Goal: Information Seeking & Learning: Learn about a topic

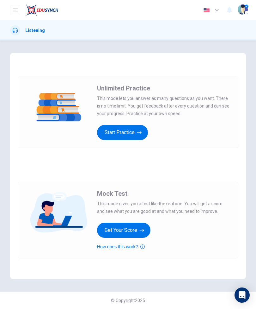
click at [128, 236] on button "Get Your Score" at bounding box center [123, 230] width 53 height 15
click at [126, 230] on button "Get Your Score" at bounding box center [123, 230] width 53 height 15
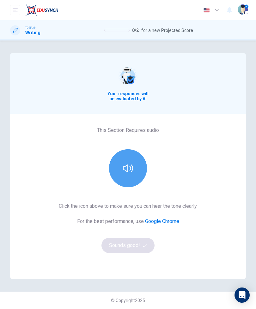
click at [123, 173] on icon "button" at bounding box center [128, 168] width 10 height 10
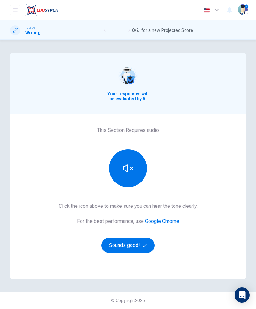
click at [138, 246] on button "Sounds good!" at bounding box center [127, 245] width 53 height 15
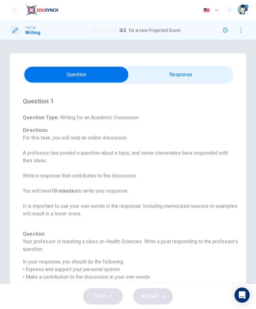
click at [213, 74] on input "checkbox" at bounding box center [76, 75] width 316 height 16
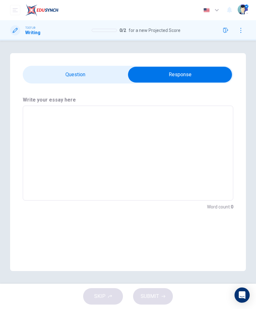
click at [113, 76] on input "checkbox" at bounding box center [180, 75] width 316 height 16
checkbox input "false"
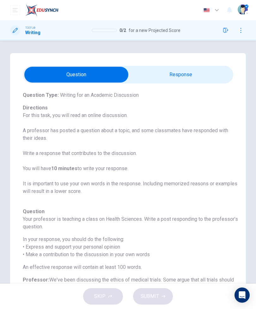
scroll to position [22, 0]
click at [226, 35] on button "button" at bounding box center [226, 30] width 10 height 10
click at [225, 32] on icon "button" at bounding box center [225, 30] width 5 height 5
click at [243, 11] on img "button" at bounding box center [243, 9] width 10 height 10
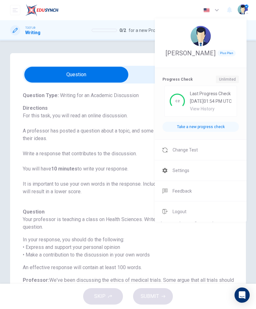
click at [217, 160] on li "Change Test" at bounding box center [201, 150] width 92 height 20
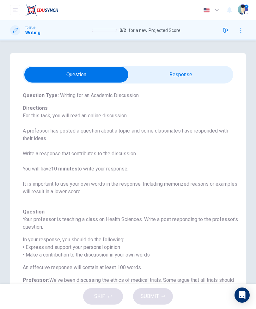
click at [242, 10] on img "button" at bounding box center [243, 9] width 10 height 10
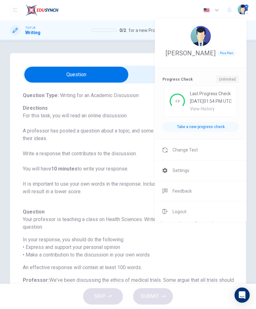
click at [171, 160] on li "Change Test" at bounding box center [201, 150] width 92 height 20
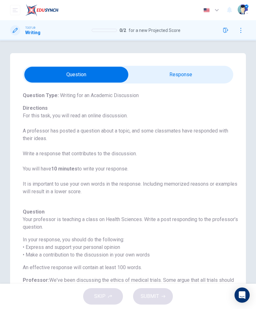
click at [240, 12] on img "button" at bounding box center [243, 9] width 10 height 10
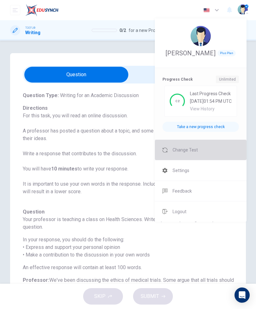
click at [225, 160] on li "Change Test" at bounding box center [201, 150] width 92 height 20
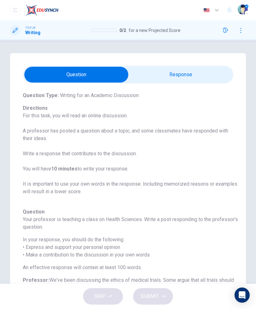
click at [42, 12] on img at bounding box center [41, 10] width 33 height 13
click at [13, 11] on icon "open mobile menu" at bounding box center [15, 10] width 5 height 5
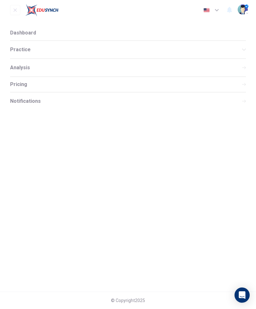
click at [92, 51] on span "Practice" at bounding box center [126, 49] width 232 height 5
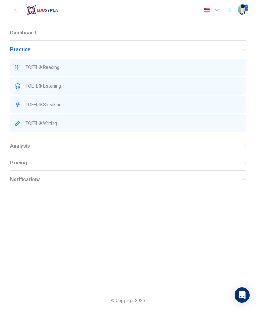
click at [101, 68] on span "TOEFL® Reading" at bounding box center [133, 67] width 216 height 5
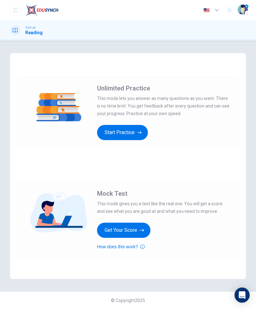
click at [133, 227] on button "Get Your Score" at bounding box center [123, 230] width 53 height 15
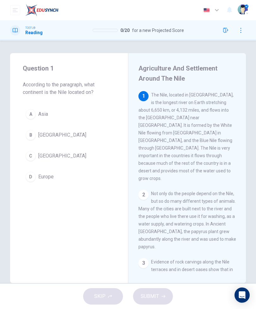
click at [56, 162] on button "C Africa" at bounding box center [69, 156] width 93 height 16
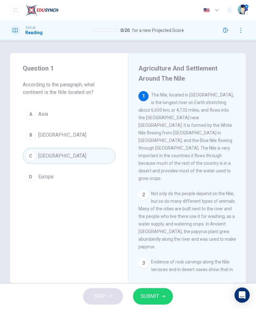
click at [163, 298] on button "SUBMIT" at bounding box center [153, 296] width 40 height 16
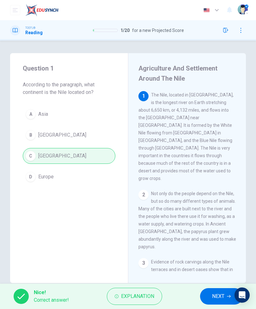
click at [216, 298] on span "NEXT" at bounding box center [218, 296] width 12 height 9
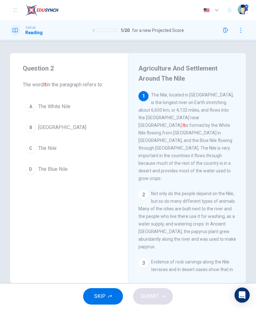
click at [96, 150] on button "C The Nile" at bounding box center [69, 148] width 93 height 16
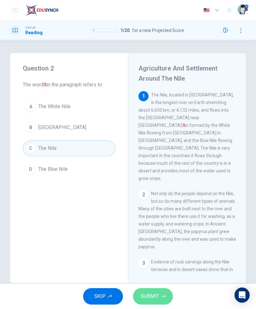
click at [169, 301] on button "SUBMIT" at bounding box center [153, 296] width 40 height 16
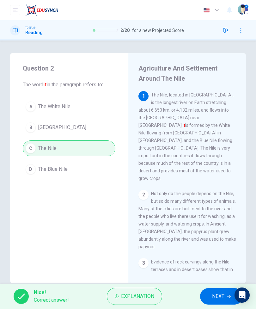
click at [214, 304] on button "NEXT" at bounding box center [221, 296] width 43 height 16
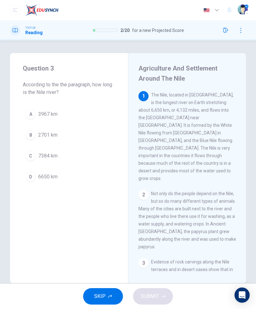
click at [85, 176] on button "D 6650 km" at bounding box center [69, 177] width 93 height 16
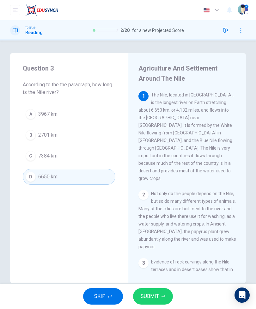
click at [164, 297] on icon "button" at bounding box center [164, 296] width 4 height 3
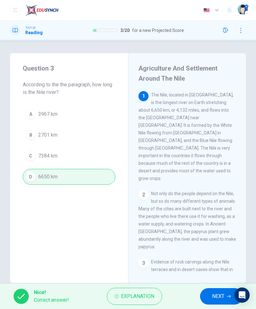
click at [225, 303] on button "NEXT" at bounding box center [221, 296] width 43 height 16
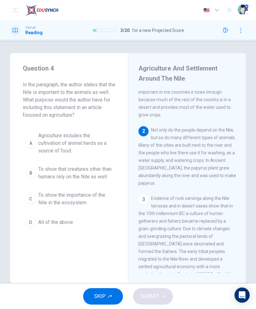
scroll to position [64, 0]
click at [86, 230] on button "D All of the above" at bounding box center [69, 222] width 93 height 16
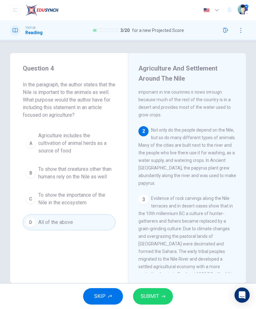
click at [166, 304] on button "SUBMIT" at bounding box center [153, 296] width 40 height 16
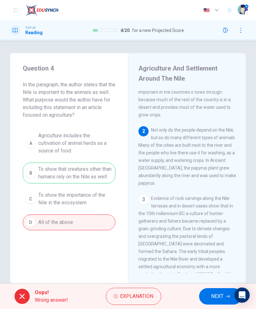
click at [209, 299] on button "NEXT" at bounding box center [220, 296] width 43 height 16
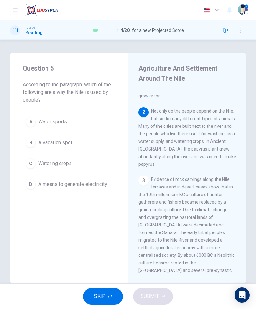
scroll to position [83, 0]
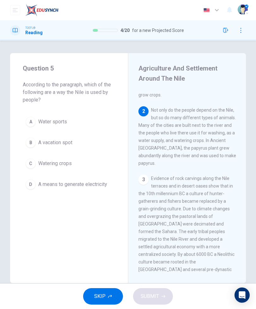
click at [86, 165] on button "C Watering crops" at bounding box center [69, 164] width 93 height 16
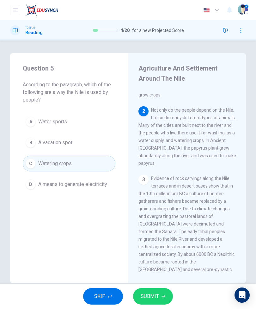
click at [157, 303] on button "SUBMIT" at bounding box center [153, 296] width 40 height 16
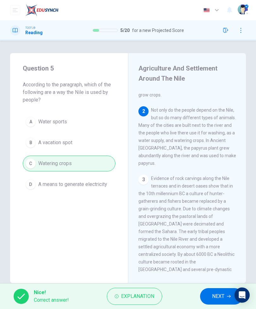
click at [213, 304] on button "NEXT" at bounding box center [221, 296] width 43 height 16
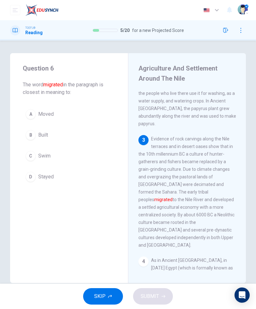
scroll to position [124, 0]
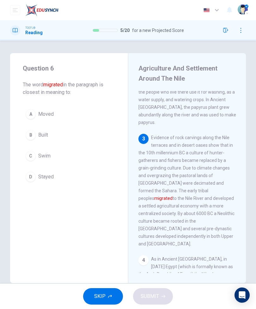
click at [86, 114] on button "A Moved" at bounding box center [69, 114] width 93 height 16
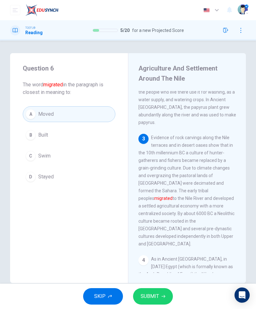
click at [166, 294] on button "SUBMIT" at bounding box center [153, 296] width 40 height 16
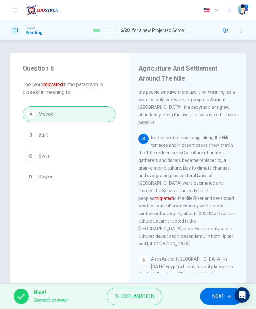
click at [215, 299] on span "NEXT" at bounding box center [218, 296] width 12 height 9
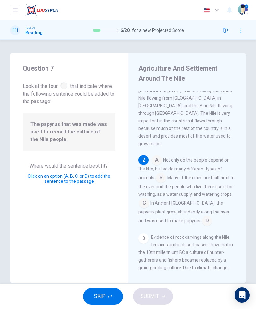
scroll to position [36, 0]
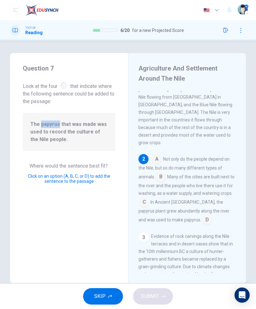
click at [202, 215] on input at bounding box center [207, 220] width 10 height 10
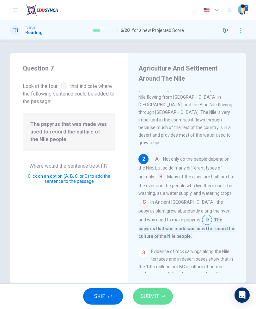
click at [167, 297] on button "SUBMIT" at bounding box center [153, 296] width 40 height 16
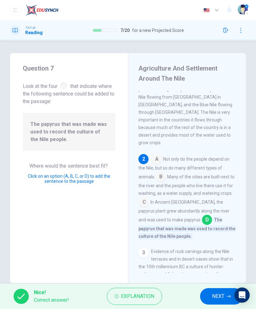
click at [222, 295] on span "NEXT" at bounding box center [218, 296] width 12 height 9
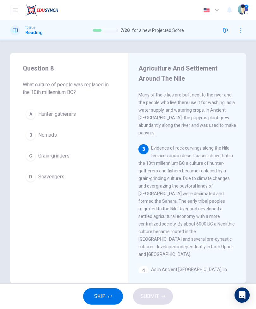
scroll to position [116, 0]
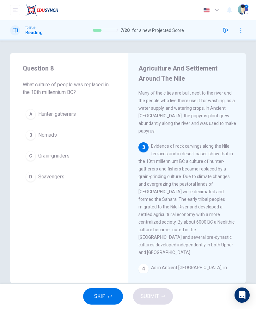
click at [84, 122] on button "A Hunter-gatherers" at bounding box center [69, 114] width 93 height 16
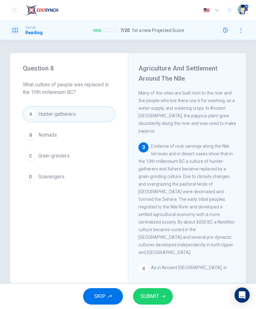
click at [153, 295] on span "SUBMIT" at bounding box center [150, 296] width 18 height 9
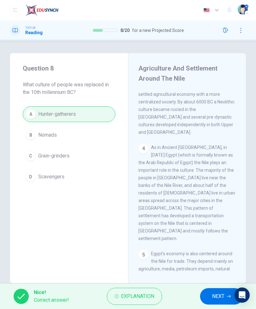
scroll to position [236, 0]
click at [222, 296] on span "NEXT" at bounding box center [218, 296] width 12 height 9
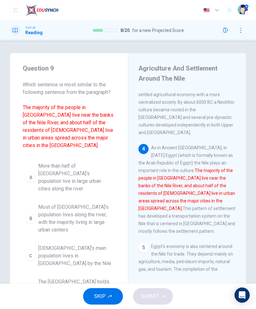
click at [94, 169] on span "More than half of Egypt's population live in large urban cities along the river" at bounding box center [75, 177] width 74 height 30
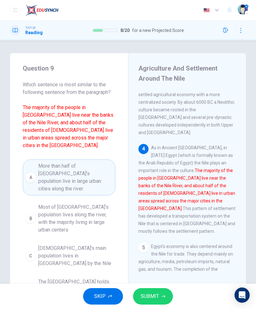
click at [159, 292] on button "SUBMIT" at bounding box center [153, 296] width 40 height 16
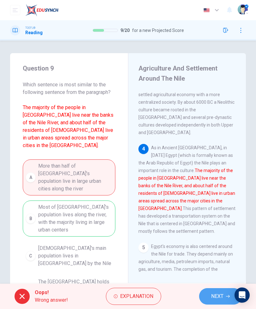
click at [218, 297] on span "NEXT" at bounding box center [217, 296] width 12 height 9
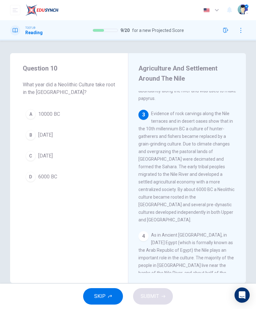
scroll to position [144, 0]
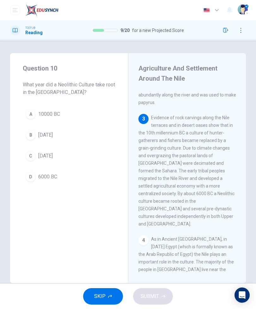
click at [83, 181] on button "D 6000 BC" at bounding box center [69, 177] width 93 height 16
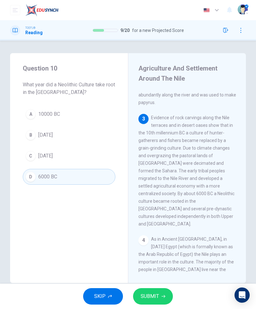
click at [165, 298] on button "SUBMIT" at bounding box center [153, 296] width 40 height 16
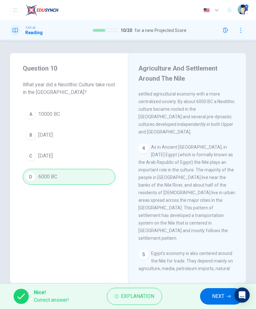
scroll to position [236, 0]
click at [217, 298] on span "NEXT" at bounding box center [218, 296] width 12 height 9
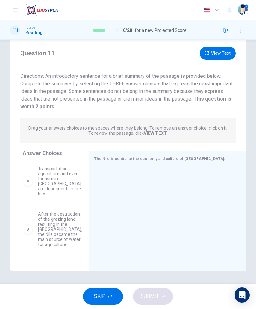
scroll to position [0, 0]
click at [224, 52] on button "View Text" at bounding box center [218, 53] width 36 height 13
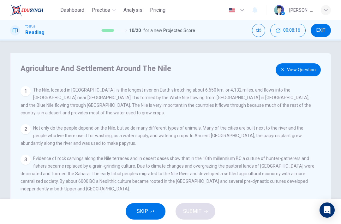
click at [256, 74] on button "View Question" at bounding box center [298, 69] width 45 height 13
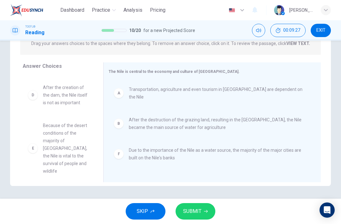
scroll to position [34, 0]
click at [199, 211] on span "SUBMIT" at bounding box center [192, 210] width 18 height 9
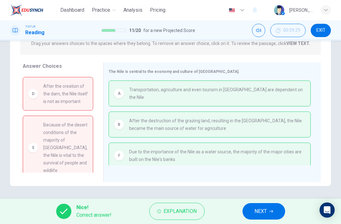
scroll to position [36, 0]
click at [256, 212] on span "NEXT" at bounding box center [261, 210] width 12 height 9
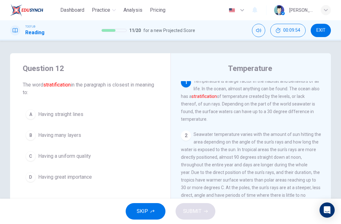
scroll to position [3, 0]
click at [115, 129] on button "B Having many layers" at bounding box center [90, 135] width 135 height 16
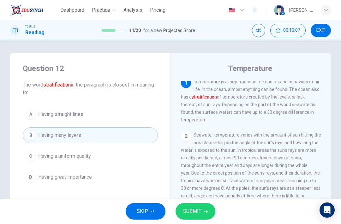
click at [192, 210] on span "SUBMIT" at bounding box center [192, 210] width 18 height 9
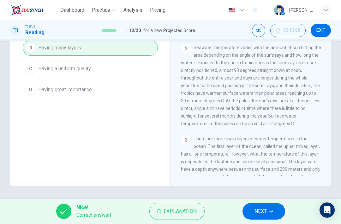
scroll to position [87, 0]
click at [256, 22] on div "TOEFL® Reading 12 / 20 for a new Projected Score 00:10:08 EXIT" at bounding box center [170, 30] width 341 height 20
click at [256, 24] on button "EXIT" at bounding box center [321, 30] width 20 height 13
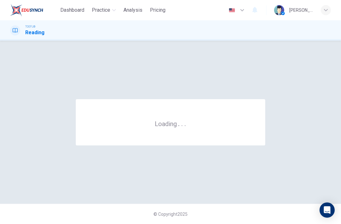
scroll to position [0, 0]
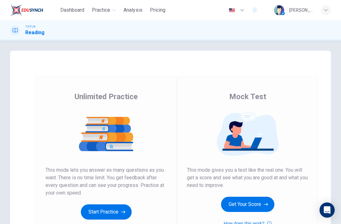
scroll to position [2, 0]
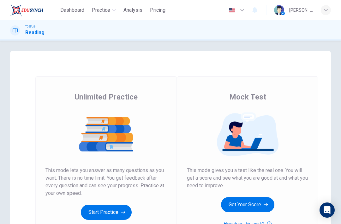
click at [105, 9] on span "Practice" at bounding box center [101, 10] width 18 height 8
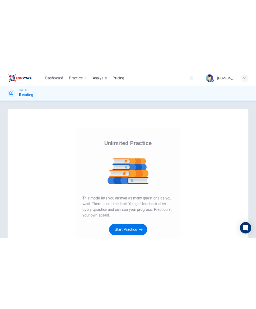
scroll to position [0, 0]
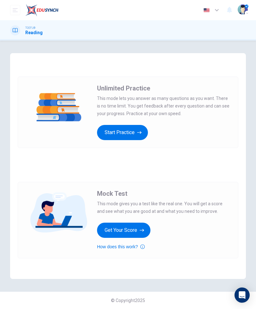
click at [142, 223] on icon "button" at bounding box center [142, 230] width 4 height 6
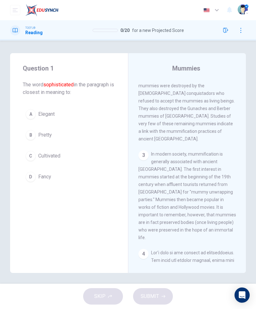
scroll to position [302, 0]
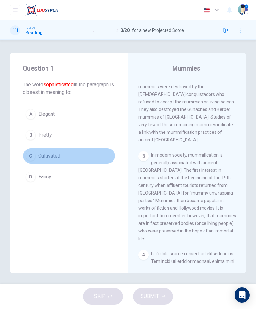
click at [44, 153] on span "Cultivated" at bounding box center [49, 156] width 22 height 8
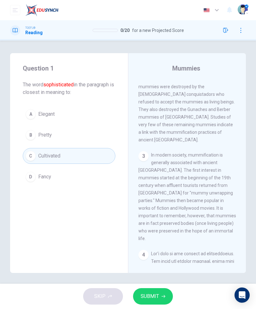
click at [154, 223] on button "SUBMIT" at bounding box center [153, 296] width 40 height 16
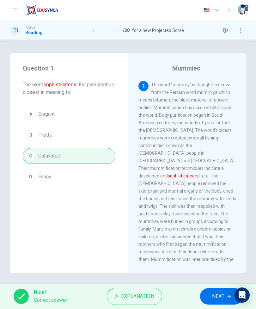
scroll to position [0, 0]
click at [210, 223] on button "NEXT" at bounding box center [221, 296] width 43 height 16
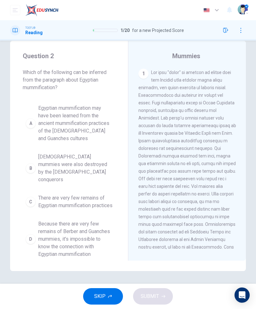
scroll to position [12, 0]
click at [244, 10] on img "button" at bounding box center [243, 9] width 10 height 10
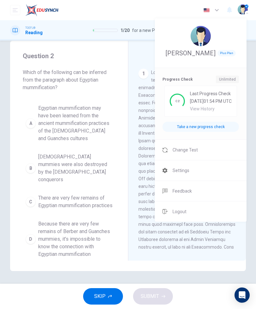
click at [204, 160] on li "Change Test" at bounding box center [201, 150] width 92 height 20
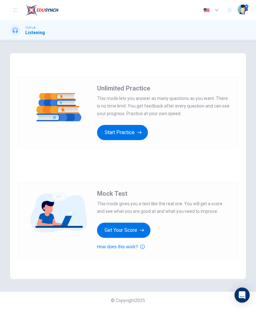
click at [137, 230] on button "Get Your Score" at bounding box center [123, 230] width 53 height 15
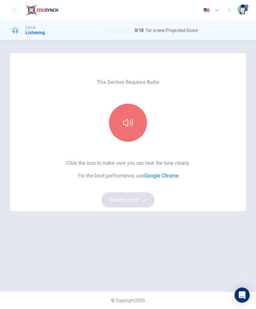
click at [129, 130] on button "button" at bounding box center [128, 123] width 38 height 38
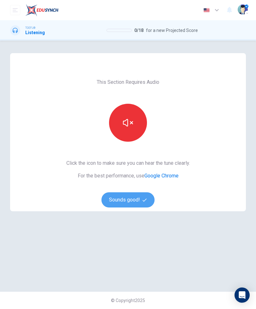
click at [131, 200] on button "Sounds good!" at bounding box center [127, 199] width 53 height 15
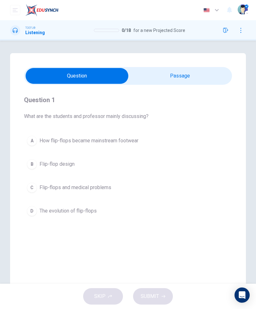
click at [198, 76] on input "checkbox" at bounding box center [77, 76] width 312 height 16
checkbox input "true"
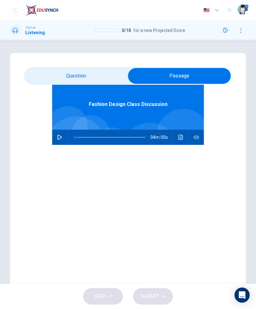
scroll to position [35, 0]
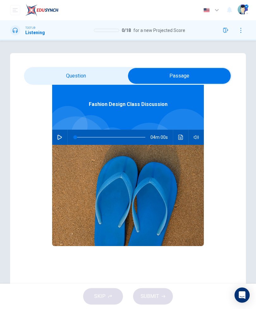
click at [63, 132] on button "button" at bounding box center [60, 137] width 10 height 15
type input "0"
click at [52, 76] on input "checkbox" at bounding box center [179, 76] width 312 height 16
checkbox input "false"
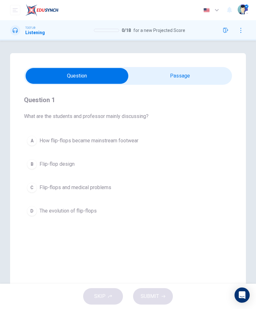
click at [55, 138] on span "How flip-flops became mainstream footwear" at bounding box center [89, 141] width 99 height 8
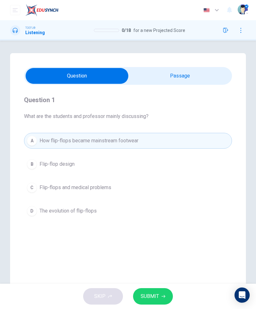
click at [162, 294] on button "SUBMIT" at bounding box center [153, 296] width 40 height 16
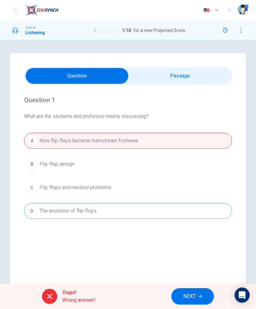
click at [54, 288] on div "Oops! Wrong answer! NEXT" at bounding box center [128, 296] width 256 height 25
click at [53, 299] on div at bounding box center [49, 296] width 15 height 15
click at [52, 295] on icon at bounding box center [50, 296] width 8 height 8
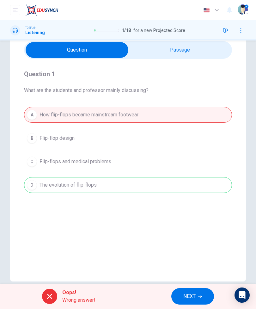
scroll to position [25, 0]
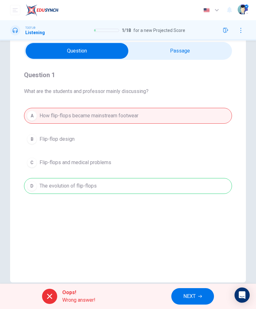
type input "6"
click at [197, 48] on input "checkbox" at bounding box center [77, 51] width 312 height 16
checkbox input "true"
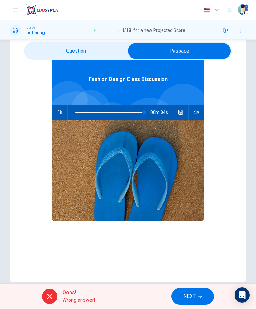
scroll to position [35, 0]
type input "0"
click at [104, 53] on input "checkbox" at bounding box center [179, 51] width 312 height 16
checkbox input "false"
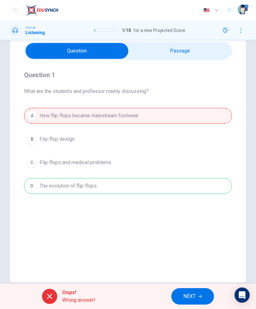
scroll to position [0, 0]
click at [204, 300] on button "NEXT" at bounding box center [192, 296] width 43 height 16
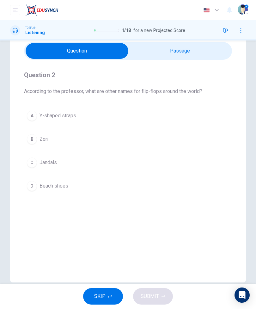
click at [44, 116] on span "Y-shaped straps" at bounding box center [58, 116] width 37 height 8
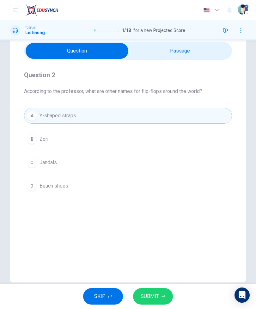
click at [152, 303] on button "SUBMIT" at bounding box center [153, 296] width 40 height 16
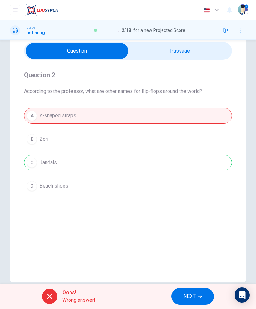
click at [205, 293] on button "NEXT" at bounding box center [192, 296] width 43 height 16
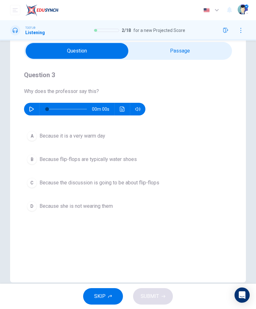
click at [29, 108] on button "button" at bounding box center [32, 109] width 10 height 13
type input "0"
click at [42, 178] on button "C Because the discussion is going to be about flip-flops" at bounding box center [128, 183] width 208 height 16
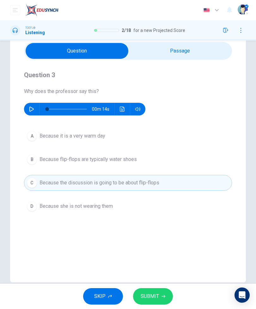
click at [163, 303] on button "SUBMIT" at bounding box center [153, 296] width 40 height 16
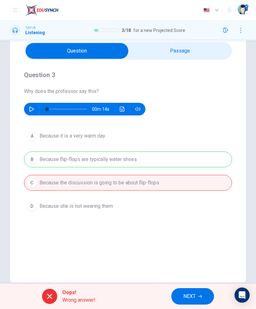
click at [203, 297] on button "NEXT" at bounding box center [192, 296] width 43 height 16
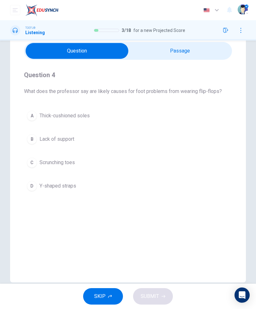
click at [183, 116] on button "A Thick-cushioned soles" at bounding box center [128, 116] width 208 height 16
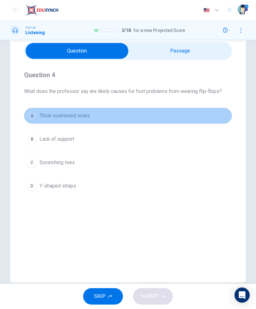
click at [44, 110] on button "A Thick-cushioned soles" at bounding box center [128, 116] width 208 height 16
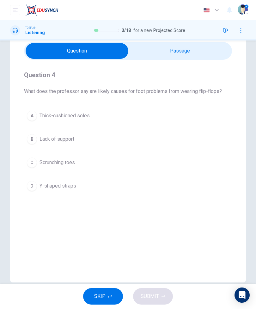
click at [48, 143] on button "B Lack of support" at bounding box center [128, 139] width 208 height 16
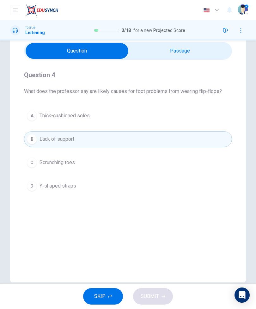
click at [46, 114] on span "Thick-cushioned soles" at bounding box center [65, 116] width 50 height 8
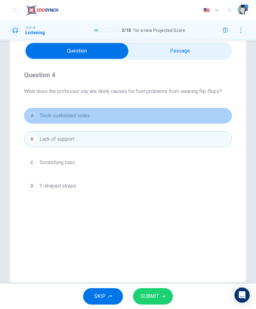
click at [46, 114] on span "Thick-cushioned soles" at bounding box center [65, 116] width 50 height 8
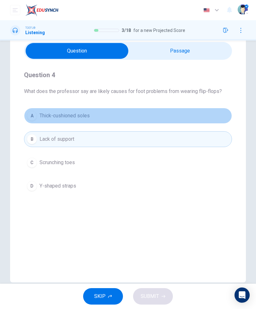
click at [47, 109] on button "A Thick-cushioned soles" at bounding box center [128, 116] width 208 height 16
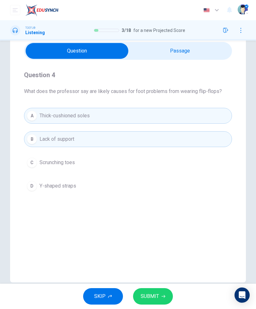
click at [159, 296] on button "SUBMIT" at bounding box center [153, 296] width 40 height 16
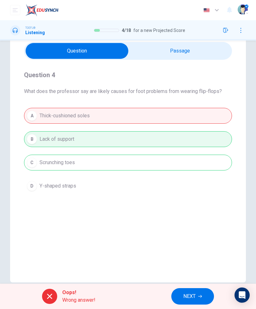
click at [198, 303] on button "NEXT" at bounding box center [192, 296] width 43 height 16
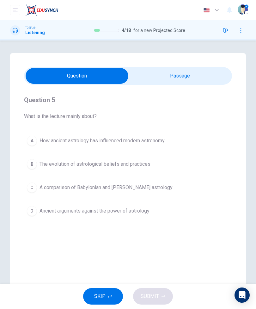
click at [96, 293] on span "SKIP" at bounding box center [99, 296] width 11 height 9
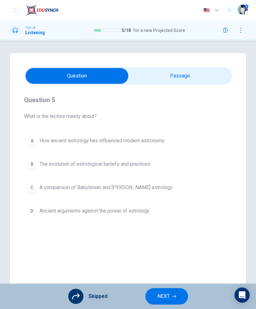
click at [180, 296] on button "NEXT" at bounding box center [166, 296] width 43 height 16
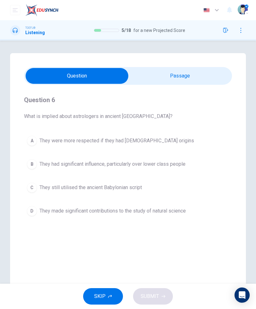
click at [98, 291] on button "SKIP" at bounding box center [103, 296] width 40 height 16
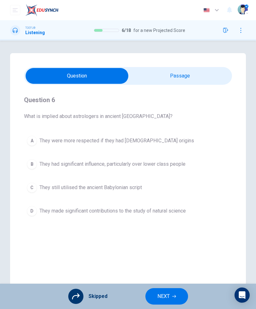
click at [180, 297] on button "NEXT" at bounding box center [166, 296] width 43 height 16
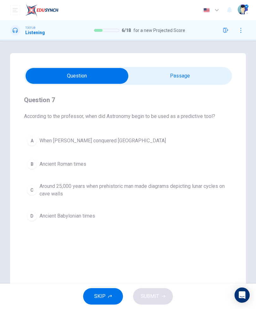
click at [94, 294] on button "SKIP" at bounding box center [103, 296] width 40 height 16
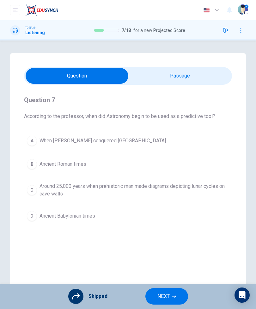
click at [183, 301] on button "NEXT" at bounding box center [166, 296] width 43 height 16
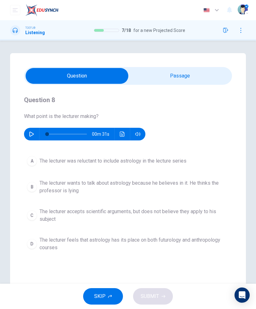
click at [35, 131] on button "button" at bounding box center [32, 134] width 10 height 13
click at [92, 295] on button "SKIP" at bounding box center [103, 296] width 40 height 16
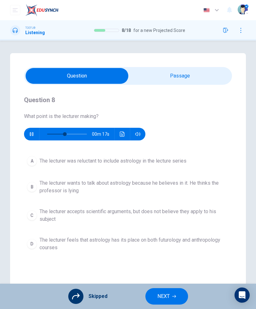
type input "48"
click at [42, 9] on img at bounding box center [41, 10] width 33 height 13
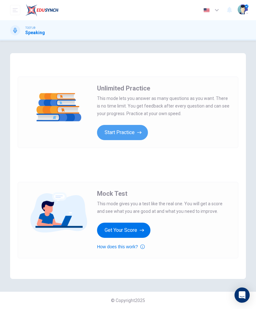
click at [134, 136] on button "Start Practice" at bounding box center [122, 132] width 51 height 15
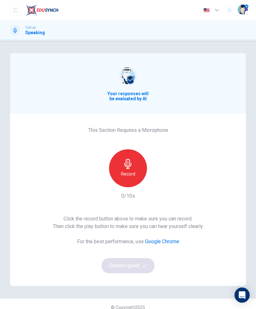
click at [138, 171] on div "Record" at bounding box center [128, 168] width 38 height 38
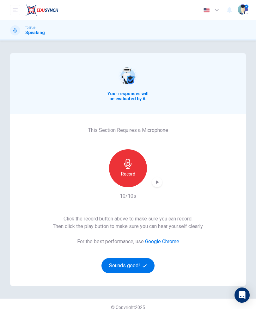
click at [156, 181] on icon "button" at bounding box center [157, 182] width 3 height 4
click at [143, 266] on icon "button" at bounding box center [145, 265] width 4 height 3
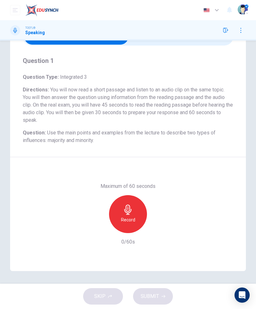
scroll to position [38, 0]
click at [130, 216] on h6 "Record" at bounding box center [128, 220] width 14 height 8
click at [161, 226] on div "button" at bounding box center [157, 228] width 10 height 10
click at [162, 300] on button "SUBMIT" at bounding box center [153, 296] width 40 height 16
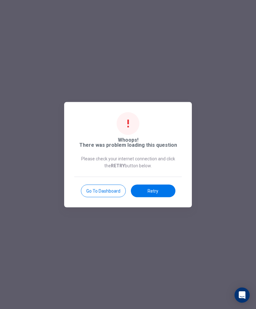
click at [164, 192] on button "Retry" at bounding box center [153, 190] width 45 height 13
click at [147, 192] on button "Retry" at bounding box center [153, 190] width 45 height 13
click at [112, 190] on button "Go to Dashboard" at bounding box center [103, 190] width 45 height 13
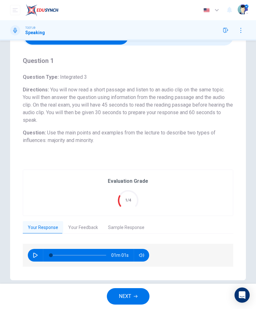
click at [166, 198] on div "Evaluation Grade 1/4" at bounding box center [128, 193] width 210 height 46
click at [91, 230] on button "Your Feedback" at bounding box center [83, 227] width 40 height 13
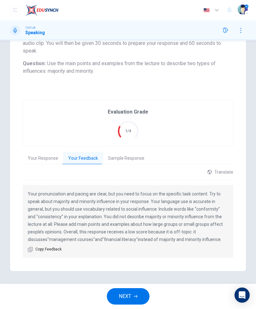
scroll to position [107, 0]
click at [138, 294] on button "NEXT" at bounding box center [128, 296] width 43 height 16
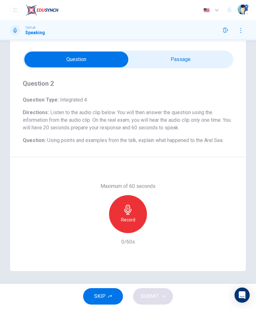
scroll to position [15, 0]
click at [191, 57] on input "checkbox" at bounding box center [76, 60] width 316 height 16
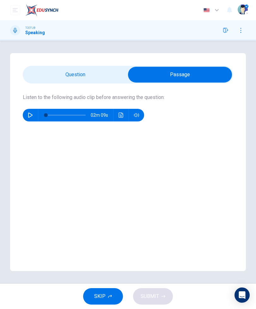
click at [90, 80] on input "checkbox" at bounding box center [180, 75] width 316 height 16
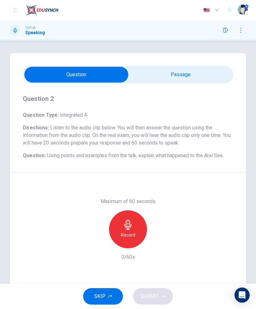
click at [175, 67] on input "checkbox" at bounding box center [76, 75] width 316 height 16
checkbox input "true"
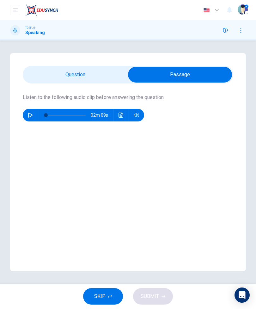
click at [107, 292] on button "SKIP" at bounding box center [103, 296] width 40 height 16
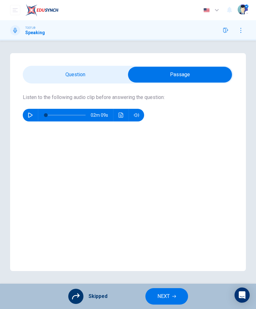
click at [175, 297] on icon "button" at bounding box center [174, 296] width 4 height 4
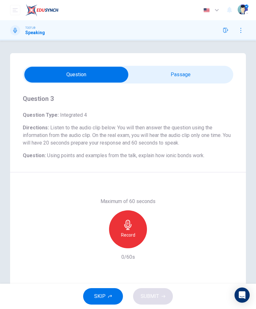
click at [111, 301] on button "SKIP" at bounding box center [103, 296] width 40 height 16
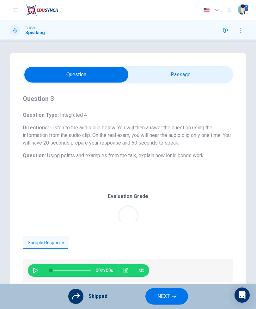
click at [173, 297] on icon "button" at bounding box center [174, 296] width 4 height 4
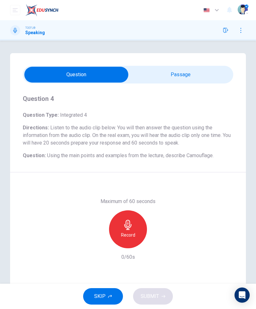
click at [112, 297] on button "SKIP" at bounding box center [103, 296] width 40 height 16
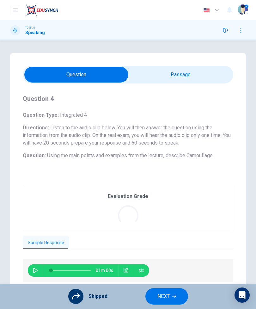
click at [175, 302] on button "NEXT" at bounding box center [166, 296] width 43 height 16
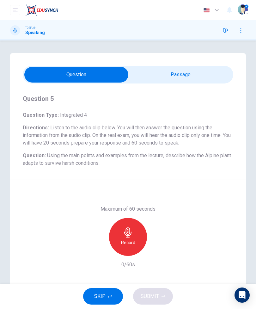
click at [104, 298] on span "SKIP" at bounding box center [99, 296] width 11 height 9
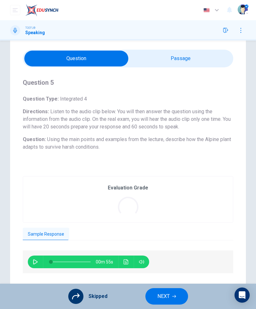
scroll to position [16, 0]
click at [170, 304] on button "NEXT" at bounding box center [166, 296] width 43 height 16
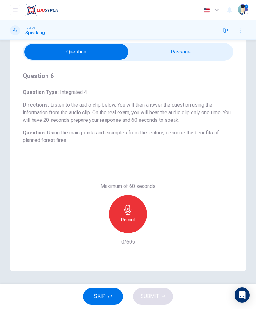
scroll to position [23, 0]
click at [117, 294] on button "SKIP" at bounding box center [103, 296] width 40 height 16
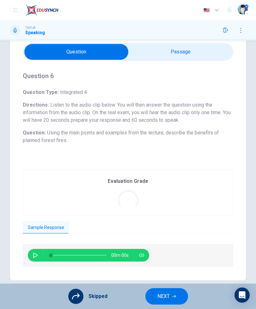
click at [179, 302] on button "NEXT" at bounding box center [166, 296] width 43 height 16
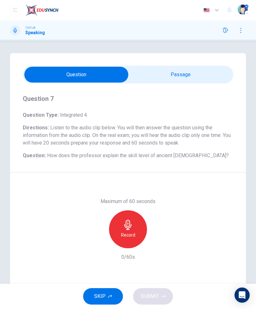
click at [100, 296] on span "SKIP" at bounding box center [99, 296] width 11 height 9
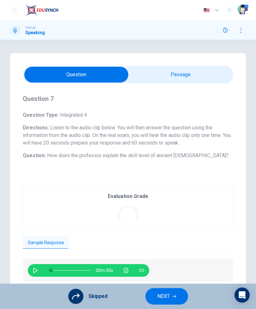
click at [175, 297] on icon "button" at bounding box center [174, 296] width 4 height 3
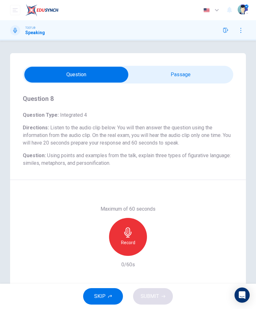
click at [97, 301] on button "SKIP" at bounding box center [103, 296] width 40 height 16
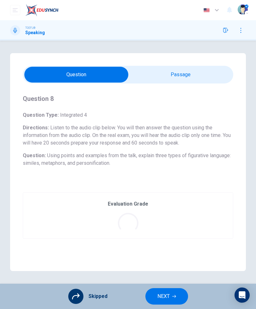
click at [178, 300] on button "NEXT" at bounding box center [166, 296] width 43 height 16
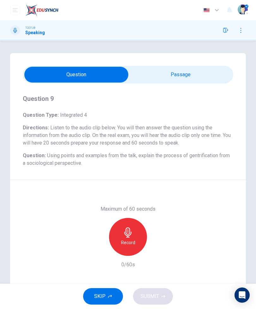
click at [92, 295] on button "SKIP" at bounding box center [103, 296] width 40 height 16
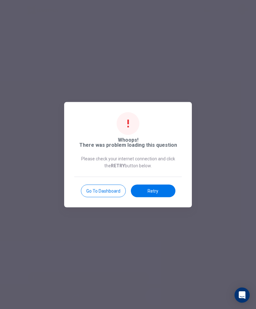
click at [114, 191] on button "Go to Dashboard" at bounding box center [103, 190] width 45 height 13
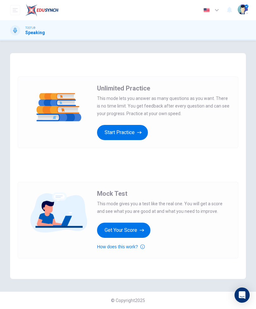
click at [112, 229] on button "Get Your Score" at bounding box center [123, 230] width 53 height 15
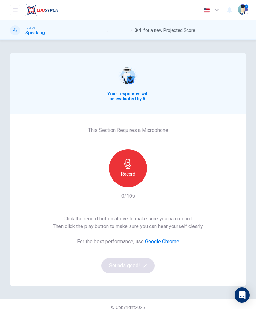
click at [134, 160] on div "Record" at bounding box center [128, 168] width 38 height 38
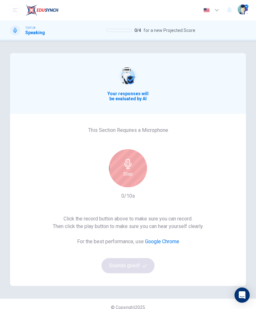
click at [133, 164] on div "Stop" at bounding box center [128, 168] width 38 height 38
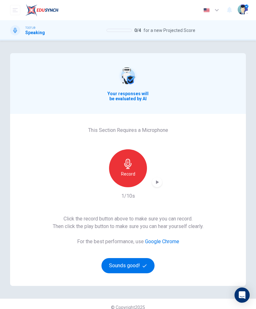
click at [127, 265] on button "Sounds good!" at bounding box center [127, 265] width 53 height 15
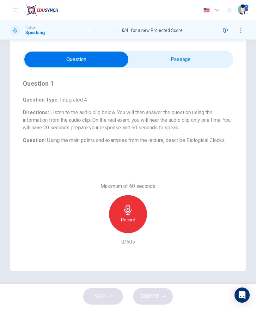
scroll to position [15, 0]
click at [134, 214] on div "Record" at bounding box center [128, 214] width 38 height 38
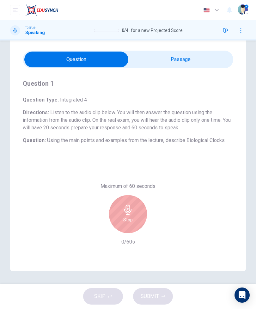
click at [136, 213] on div "Stop" at bounding box center [128, 214] width 38 height 38
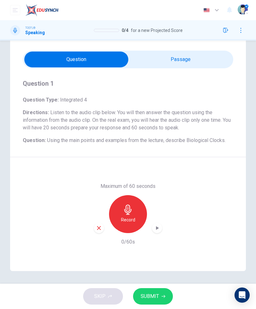
click at [152, 295] on span "SUBMIT" at bounding box center [150, 296] width 18 height 9
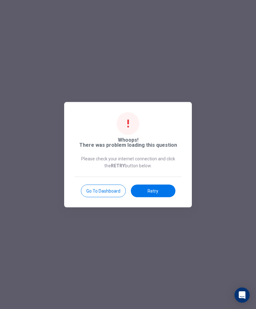
click at [115, 191] on button "Go to Dashboard" at bounding box center [103, 190] width 45 height 13
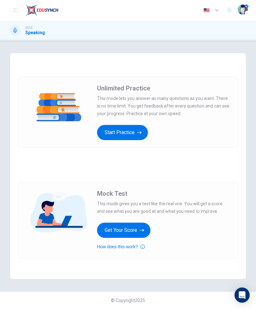
click at [138, 223] on button "Get Your Score" at bounding box center [123, 230] width 53 height 15
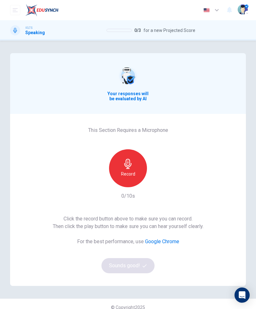
click at [129, 172] on h6 "Record" at bounding box center [128, 174] width 14 height 8
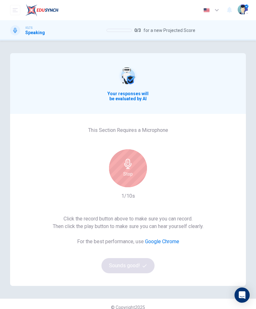
click at [130, 175] on h6 "Stop" at bounding box center [127, 174] width 9 height 8
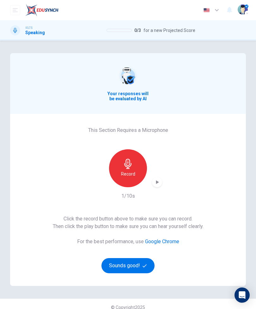
click at [139, 265] on button "Sounds good!" at bounding box center [127, 265] width 53 height 15
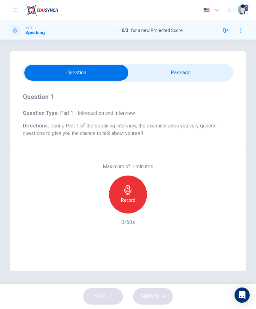
scroll to position [2, 0]
click at [199, 74] on input "checkbox" at bounding box center [76, 73] width 316 height 16
checkbox input "true"
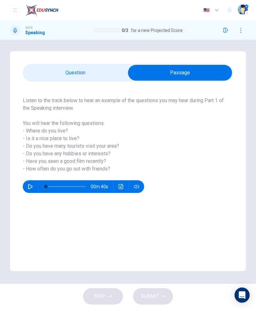
click at [27, 191] on button "button" at bounding box center [30, 186] width 10 height 13
type input "37"
click at [44, 70] on input "checkbox" at bounding box center [180, 73] width 316 height 16
checkbox input "false"
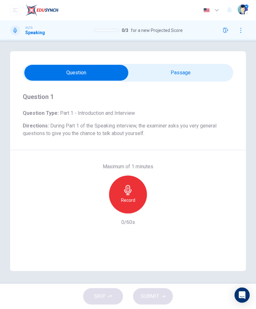
click at [129, 195] on div "Record" at bounding box center [128, 194] width 38 height 38
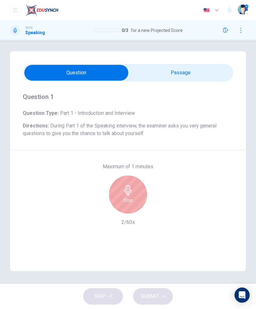
click at [131, 196] on div "Stop" at bounding box center [128, 194] width 38 height 38
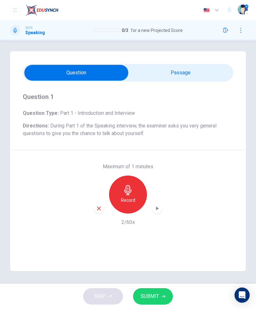
click at [157, 297] on span "SUBMIT" at bounding box center [150, 296] width 18 height 9
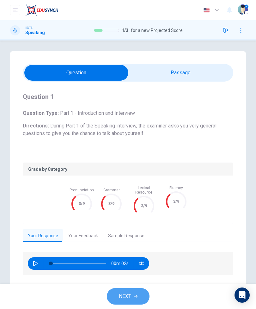
click at [114, 296] on button "NEXT" at bounding box center [128, 296] width 43 height 16
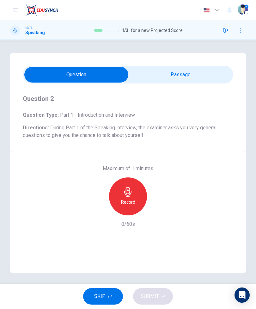
click at [187, 75] on input "checkbox" at bounding box center [76, 75] width 316 height 16
checkbox input "true"
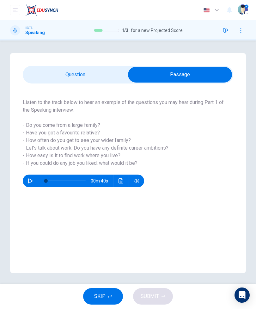
click at [101, 297] on span "SKIP" at bounding box center [99, 296] width 11 height 9
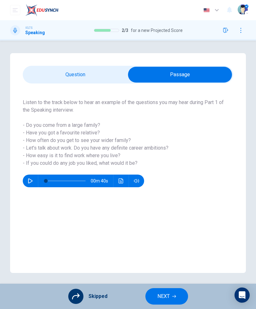
click at [156, 293] on button "NEXT" at bounding box center [166, 296] width 43 height 16
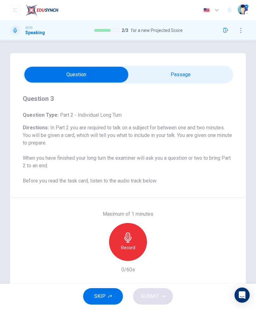
click at [96, 296] on span "SKIP" at bounding box center [99, 296] width 11 height 9
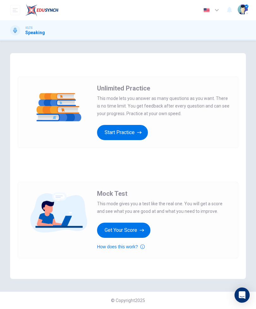
click at [134, 236] on button "Get Your Score" at bounding box center [123, 230] width 53 height 15
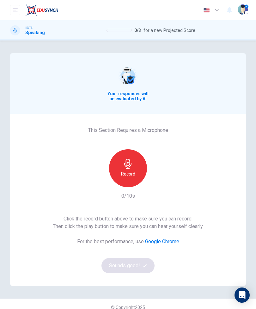
click at [122, 166] on div "Record" at bounding box center [128, 168] width 38 height 38
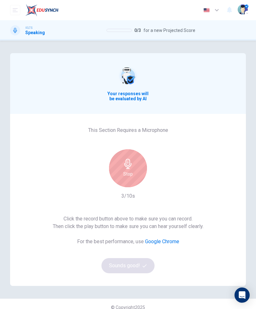
click at [132, 174] on h6 "Stop" at bounding box center [127, 174] width 9 height 8
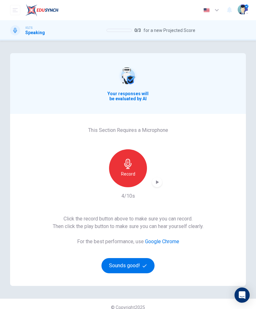
click at [140, 264] on button "Sounds good!" at bounding box center [127, 265] width 53 height 15
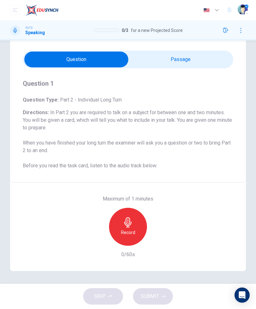
scroll to position [15, 0]
click at [204, 63] on input "checkbox" at bounding box center [76, 60] width 316 height 16
checkbox input "true"
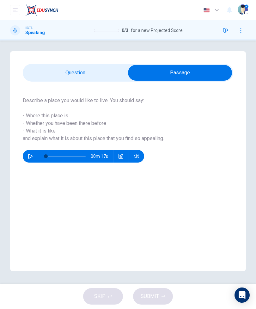
scroll to position [2, 0]
click at [30, 157] on icon "button" at bounding box center [30, 156] width 5 height 5
type input "0"
click at [98, 74] on input "checkbox" at bounding box center [180, 73] width 316 height 16
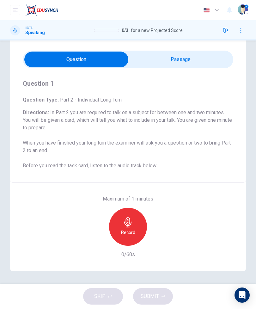
scroll to position [15, 0]
click at [191, 55] on input "checkbox" at bounding box center [76, 60] width 316 height 16
checkbox input "true"
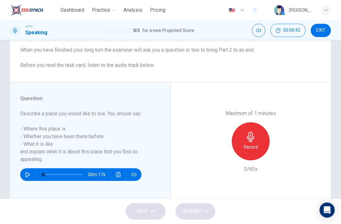
scroll to position [74, 0]
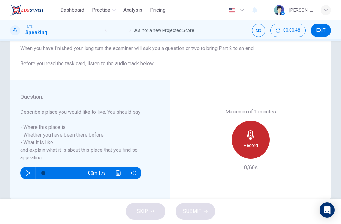
click at [249, 141] on h6 "Record" at bounding box center [251, 145] width 14 height 8
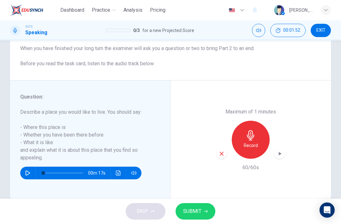
click at [204, 210] on icon "button" at bounding box center [206, 211] width 4 height 4
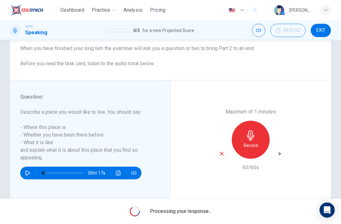
click at [256, 148] on div "button" at bounding box center [280, 153] width 10 height 10
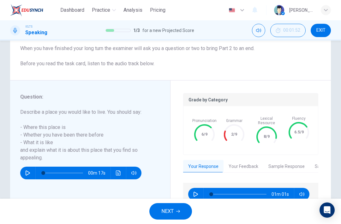
click at [198, 182] on div "01m 01s" at bounding box center [250, 193] width 135 height 23
click at [199, 187] on button "button" at bounding box center [196, 193] width 10 height 13
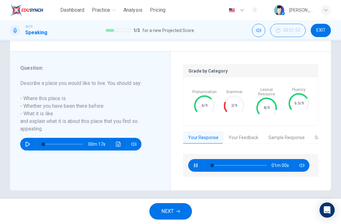
scroll to position [103, 0]
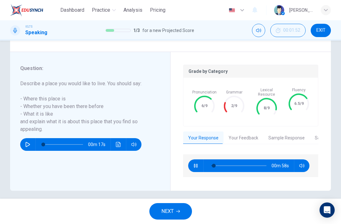
type input "6"
click at [252, 132] on button "Your Feedback" at bounding box center [244, 137] width 40 height 13
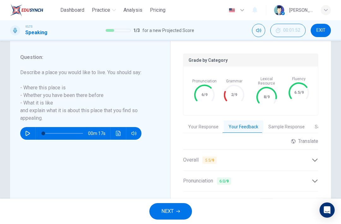
scroll to position [115, 0]
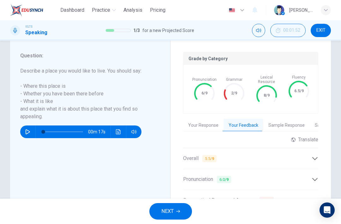
click at [256, 120] on button "Sample Feedback" at bounding box center [333, 125] width 46 height 13
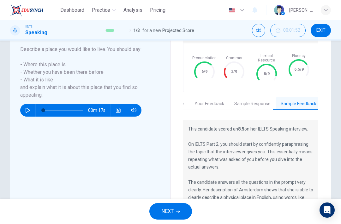
scroll to position [135, 0]
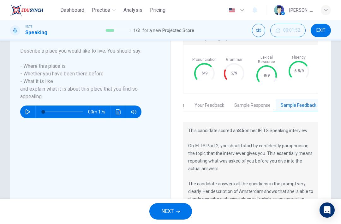
click at [218, 99] on button "Your Feedback" at bounding box center [210, 105] width 40 height 13
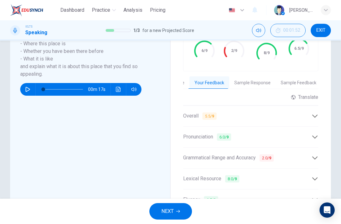
scroll to position [157, 0]
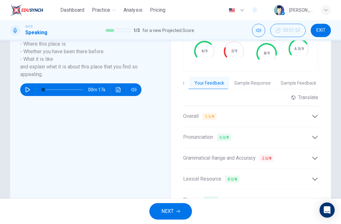
click at [256, 154] on div "Grammatical Range and Accuracy 2.0 / 9" at bounding box center [247, 158] width 129 height 8
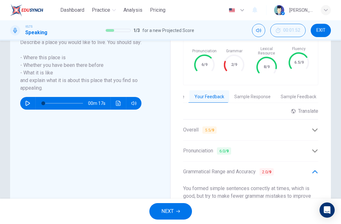
scroll to position [138, 0]
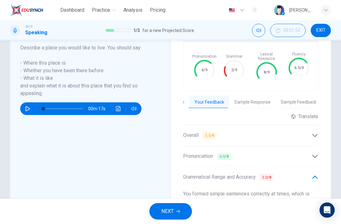
click at [256, 97] on button "Sample Response" at bounding box center [253, 101] width 46 height 13
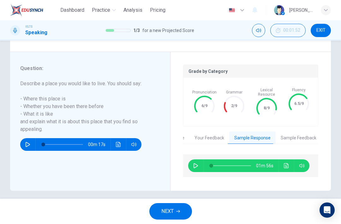
click at [198, 163] on icon "button" at bounding box center [195, 165] width 5 height 5
click at [199, 159] on button "button" at bounding box center [196, 165] width 10 height 13
type input "3"
click at [182, 206] on button "NEXT" at bounding box center [171, 211] width 43 height 16
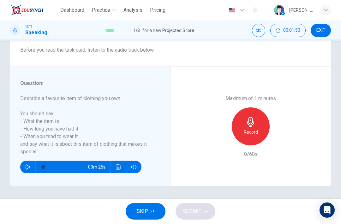
scroll to position [88, 0]
click at [255, 117] on icon "button" at bounding box center [251, 122] width 10 height 10
click at [204, 207] on button "SUBMIT" at bounding box center [196, 211] width 40 height 16
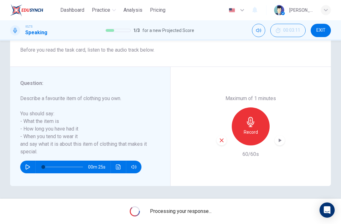
click at [256, 137] on icon "button" at bounding box center [280, 140] width 6 height 6
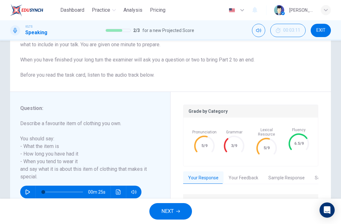
scroll to position [77, 0]
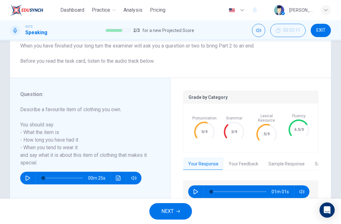
click at [198, 191] on button "button" at bounding box center [196, 191] width 10 height 13
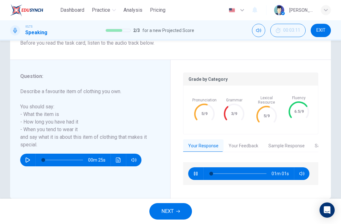
type input "2"
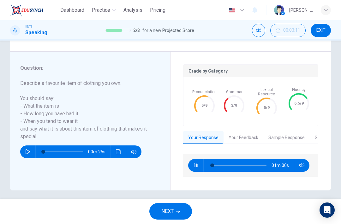
scroll to position [103, 0]
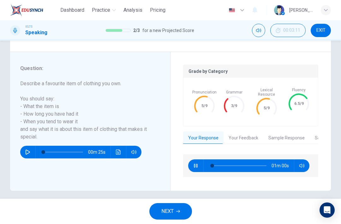
click at [250, 133] on button "Your Feedback" at bounding box center [244, 137] width 40 height 13
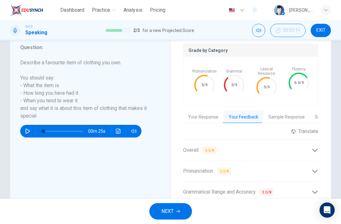
scroll to position [126, 0]
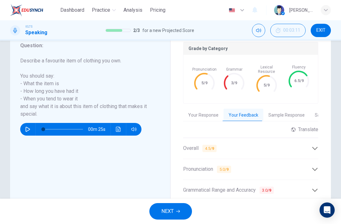
click at [256, 113] on button "Sample Response" at bounding box center [287, 114] width 46 height 13
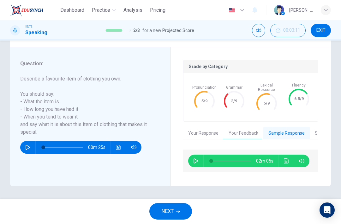
scroll to position [103, 0]
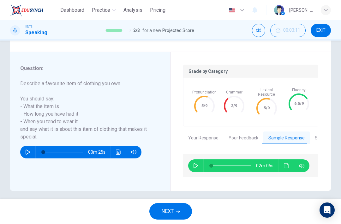
click at [198, 165] on button "button" at bounding box center [196, 165] width 10 height 13
click at [101, 14] on span "Practice" at bounding box center [101, 10] width 18 height 8
click at [256, 29] on span "EXIT" at bounding box center [321, 30] width 9 height 5
click at [256, 31] on span "EXIT" at bounding box center [321, 30] width 9 height 5
click at [256, 14] on div "button" at bounding box center [326, 10] width 10 height 10
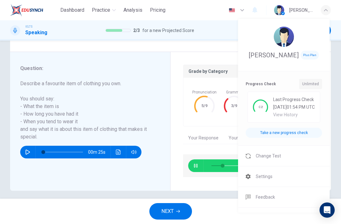
click at [256, 166] on li "Change Test" at bounding box center [284, 155] width 92 height 20
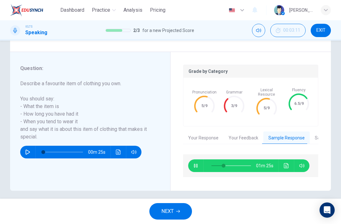
click at [196, 163] on icon "button" at bounding box center [195, 165] width 5 height 5
type input "31"
click at [256, 33] on button "EXIT" at bounding box center [321, 30] width 20 height 13
click at [256, 30] on span "EXIT" at bounding box center [321, 30] width 9 height 5
click at [256, 36] on button "EXIT" at bounding box center [321, 30] width 20 height 13
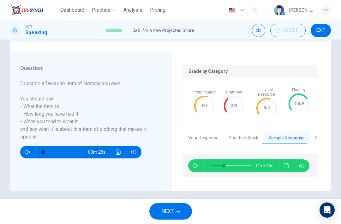
click at [256, 10] on div "button" at bounding box center [326, 10] width 10 height 10
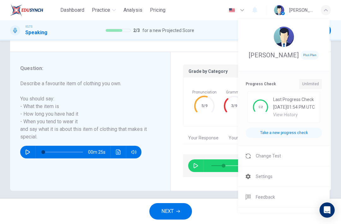
click at [256, 159] on span "Change Test" at bounding box center [268, 156] width 25 height 8
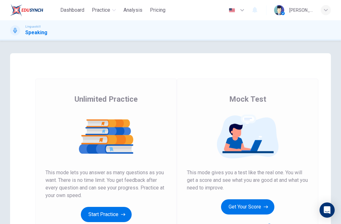
scroll to position [12, 0]
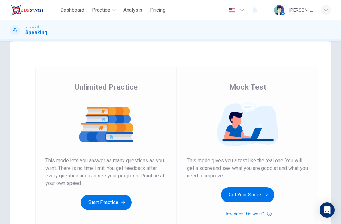
click at [254, 191] on button "Get Your Score" at bounding box center [247, 194] width 53 height 15
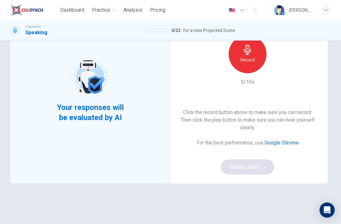
scroll to position [58, 0]
click at [247, 64] on div "Record" at bounding box center [248, 54] width 38 height 38
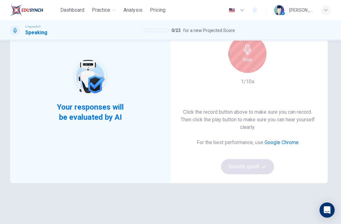
click at [253, 63] on div "Stop" at bounding box center [248, 54] width 38 height 38
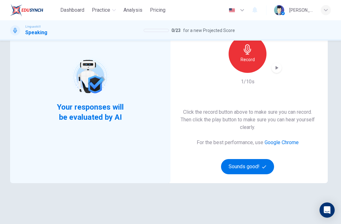
click at [261, 173] on button "Sounds good!" at bounding box center [247, 166] width 53 height 15
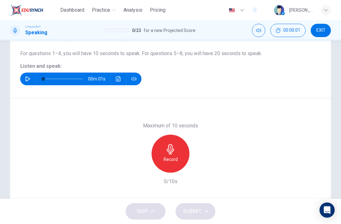
scroll to position [64, 0]
click at [27, 85] on button "button" at bounding box center [28, 79] width 10 height 13
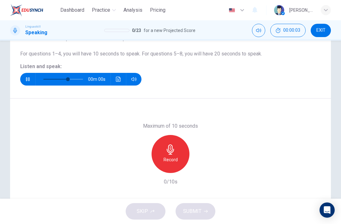
click at [183, 158] on div "Record" at bounding box center [171, 154] width 38 height 38
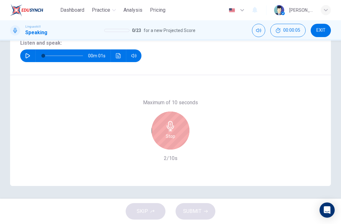
scroll to position [87, 0]
click at [172, 132] on div "Stop" at bounding box center [171, 130] width 38 height 38
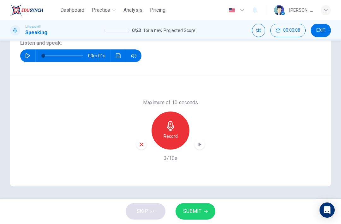
click at [189, 215] on span "SUBMIT" at bounding box center [192, 210] width 18 height 9
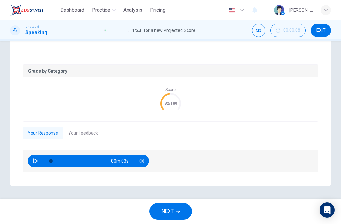
scroll to position [110, 0]
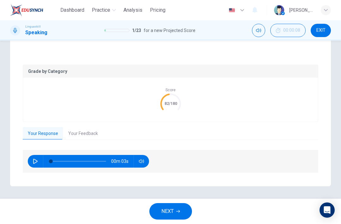
click at [75, 130] on button "Your Feedback" at bounding box center [83, 133] width 40 height 13
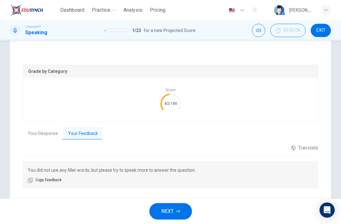
click at [175, 211] on button "NEXT" at bounding box center [171, 211] width 43 height 16
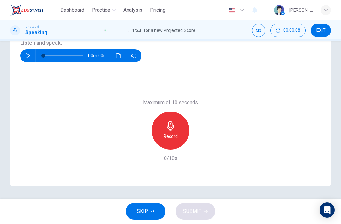
scroll to position [87, 0]
click at [182, 134] on div "Record" at bounding box center [171, 130] width 38 height 38
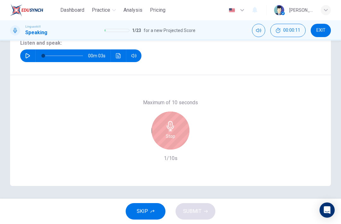
click at [180, 132] on div "Stop" at bounding box center [171, 130] width 38 height 38
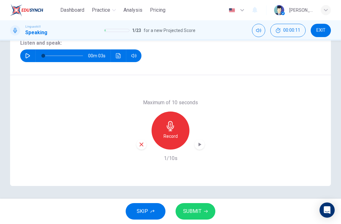
click at [29, 58] on icon "button" at bounding box center [27, 55] width 5 height 5
click at [142, 145] on icon "button" at bounding box center [142, 144] width 4 height 4
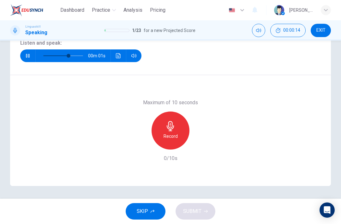
click at [150, 213] on button "SKIP" at bounding box center [146, 211] width 40 height 16
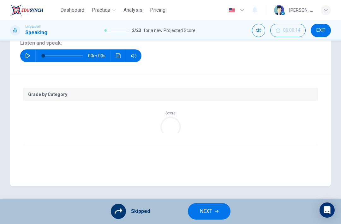
click at [217, 211] on icon "button" at bounding box center [217, 211] width 4 height 3
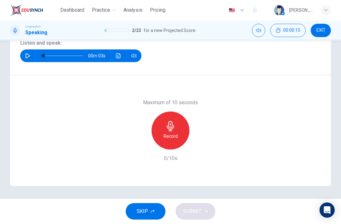
click at [26, 55] on icon "button" at bounding box center [27, 55] width 5 height 5
type input "0"
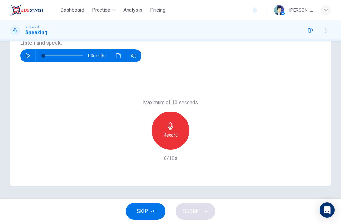
scroll to position [0, 0]
